Goal: Task Accomplishment & Management: Manage account settings

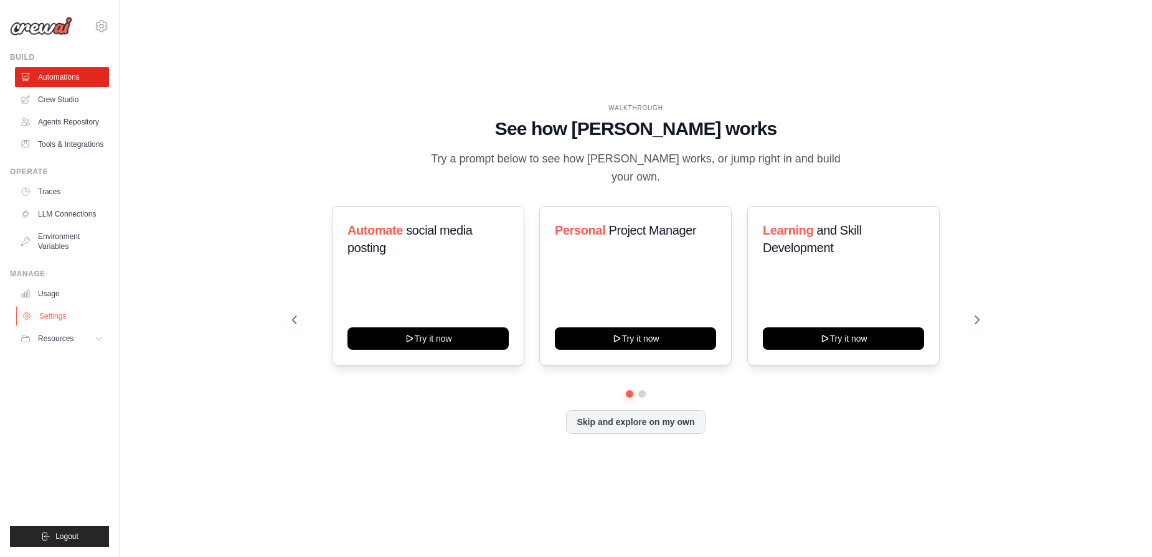
click at [45, 316] on link "Settings" at bounding box center [63, 316] width 94 height 20
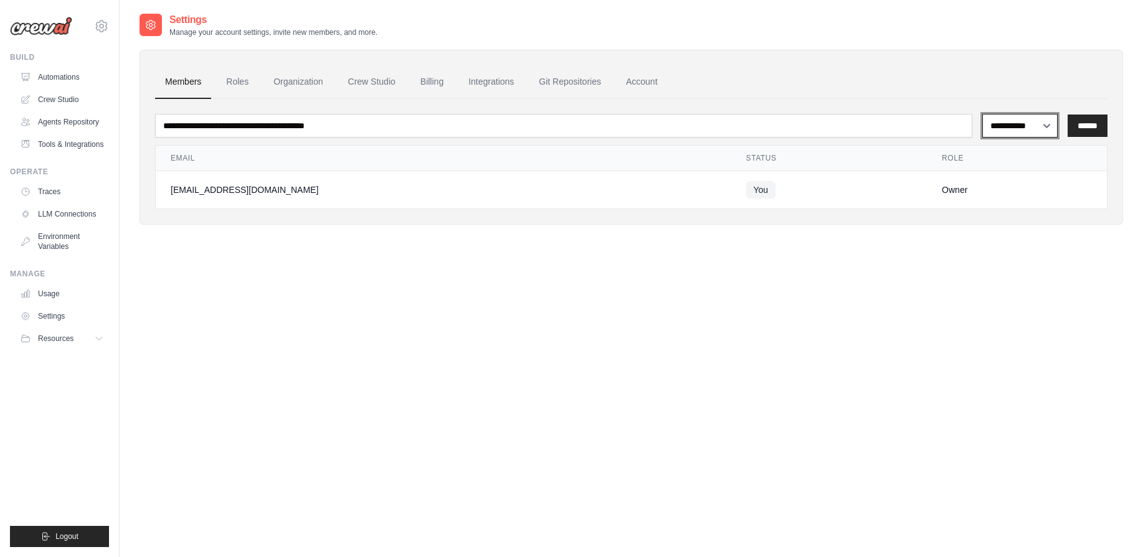
drag, startPoint x: 1020, startPoint y: 135, endPoint x: 310, endPoint y: 100, distance: 711.5
click at [310, 100] on div "**********" at bounding box center [631, 154] width 952 height 110
click at [428, 87] on link "Billing" at bounding box center [431, 82] width 43 height 34
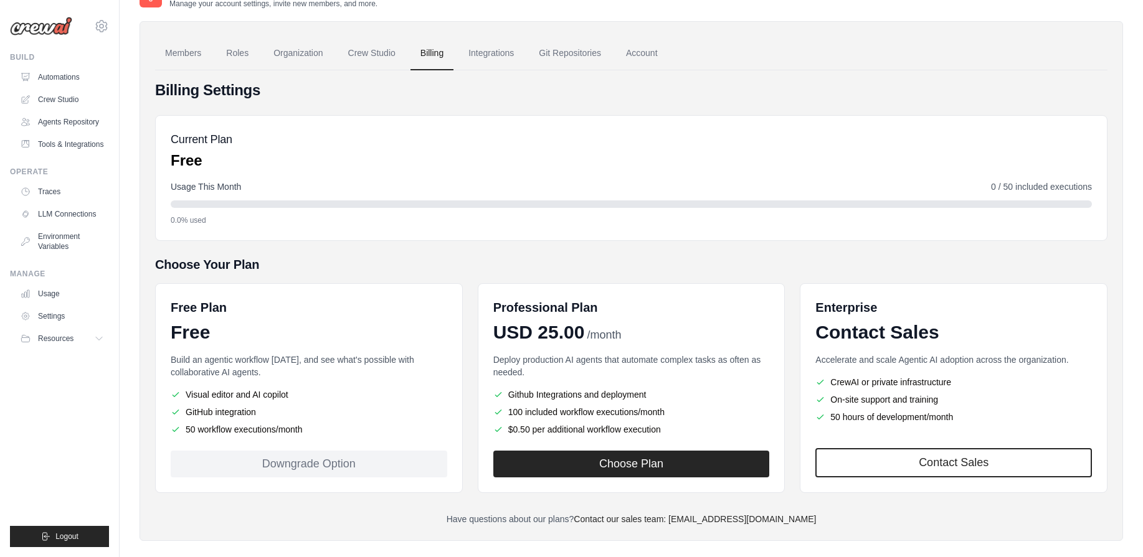
scroll to position [45, 0]
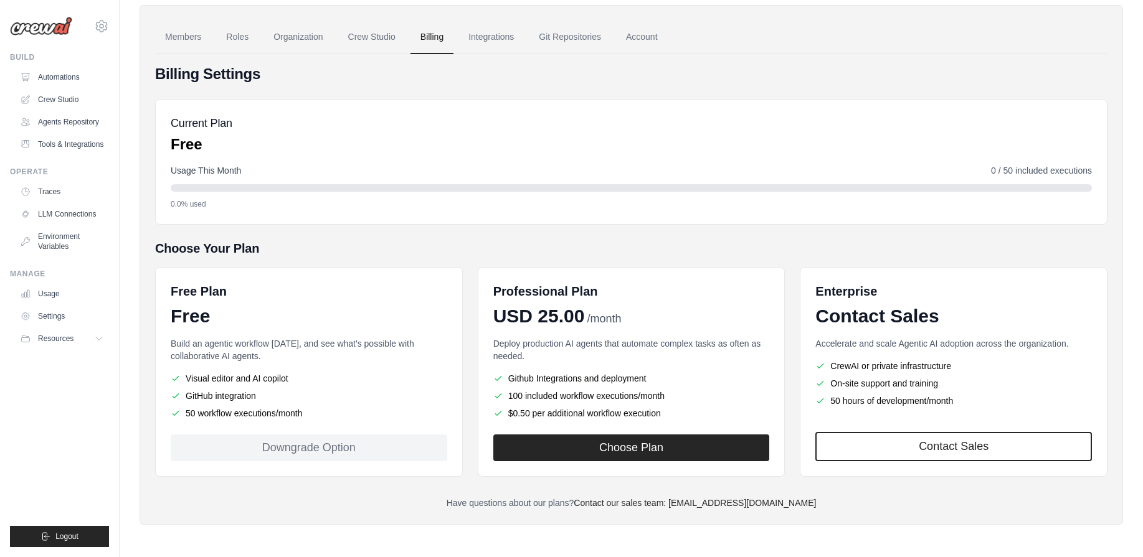
click at [319, 144] on div "Current Plan Free" at bounding box center [631, 135] width 921 height 40
click at [317, 375] on li "Visual editor and AI copilot" at bounding box center [309, 378] width 277 height 12
click at [290, 450] on div "Downgrade Option" at bounding box center [309, 448] width 277 height 27
